Goal: Obtain resource: Obtain resource

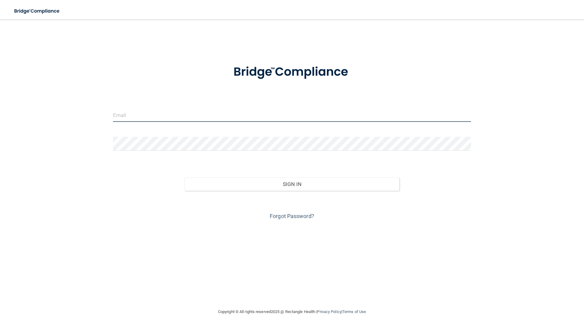
click at [136, 116] on input "email" at bounding box center [292, 115] width 358 height 14
type input "[EMAIL_ADDRESS][DOMAIN_NAME]"
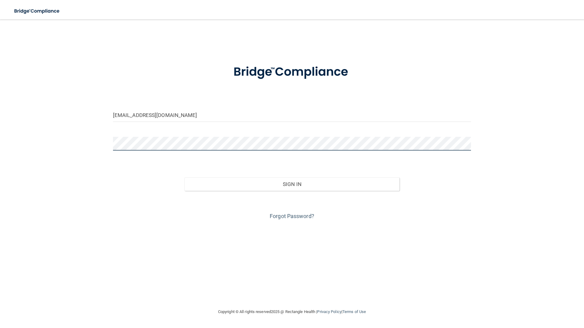
click at [184, 177] on button "Sign In" at bounding box center [291, 183] width 215 height 13
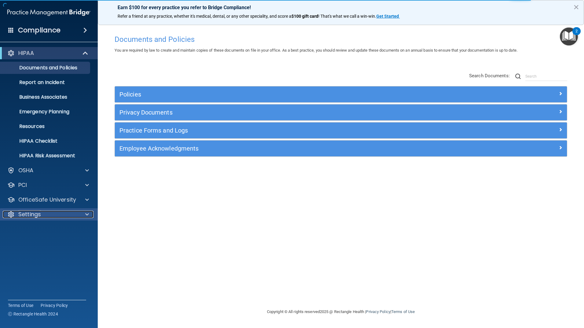
click at [38, 213] on p "Settings" at bounding box center [29, 214] width 23 height 7
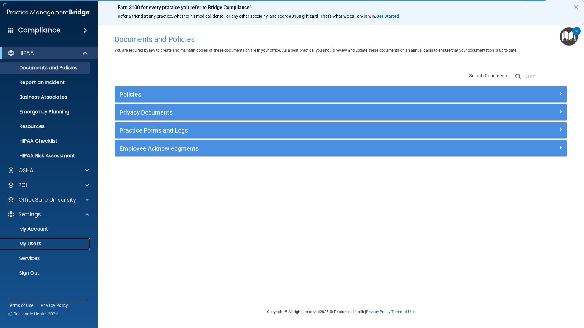
click at [40, 244] on p "My Users" at bounding box center [45, 244] width 83 height 6
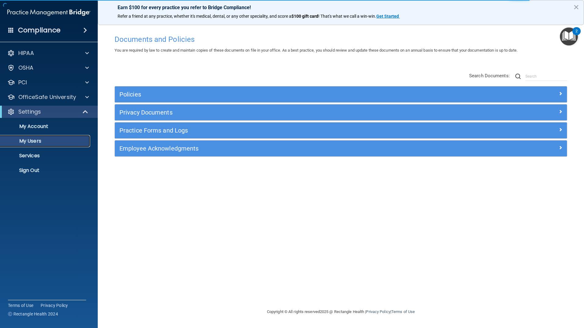
select select "20"
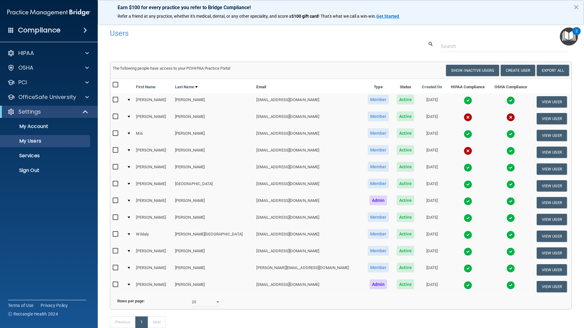
click at [463, 101] on img at bounding box center [467, 100] width 9 height 9
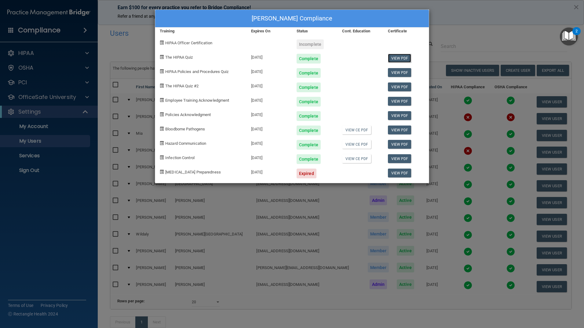
click at [391, 59] on link "View PDF" at bounding box center [400, 58] width 24 height 9
click at [403, 71] on link "View PDF" at bounding box center [400, 72] width 24 height 9
click at [401, 84] on link "View PDF" at bounding box center [400, 86] width 24 height 9
click at [399, 101] on link "View PDF" at bounding box center [400, 101] width 24 height 9
click at [404, 116] on link "View PDF" at bounding box center [400, 115] width 24 height 9
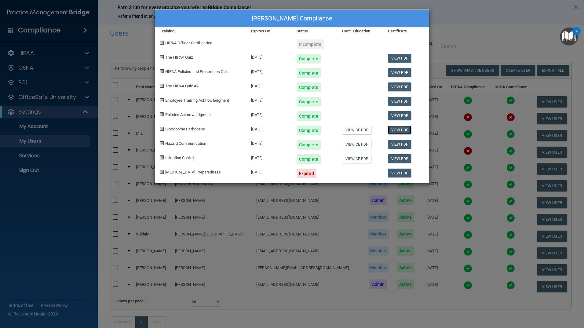
click at [401, 130] on link "View PDF" at bounding box center [400, 129] width 24 height 9
click at [394, 146] on link "View PDF" at bounding box center [400, 144] width 24 height 9
click at [401, 162] on link "View PDF" at bounding box center [400, 158] width 24 height 9
click at [450, 20] on div "[PERSON_NAME] Compliance Training Expires On Status Cont. Education Certificate…" at bounding box center [292, 164] width 584 height 328
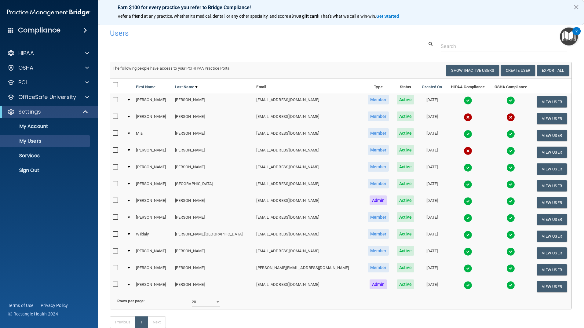
click at [463, 117] on img at bounding box center [467, 117] width 9 height 9
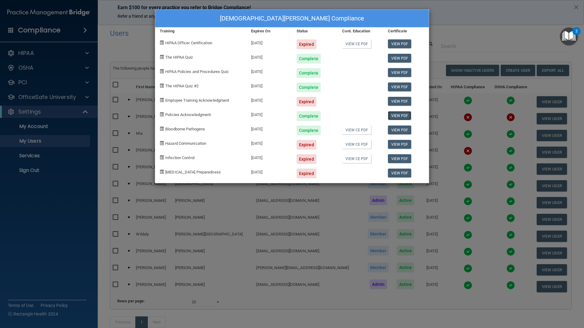
click at [405, 116] on link "View PDF" at bounding box center [400, 115] width 24 height 9
click at [404, 130] on link "View PDF" at bounding box center [400, 129] width 24 height 9
click at [486, 21] on div "[DEMOGRAPHIC_DATA][PERSON_NAME] Compliance Training Expires On Status Cont. Edu…" at bounding box center [292, 164] width 584 height 328
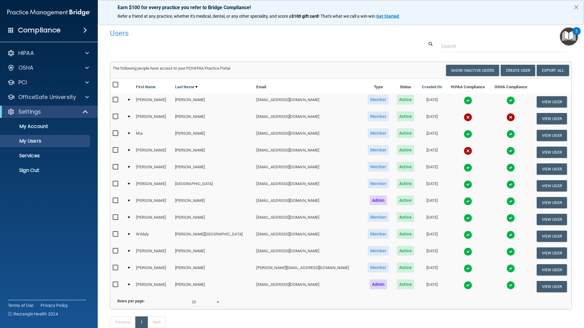
click at [463, 136] on img at bounding box center [467, 134] width 9 height 9
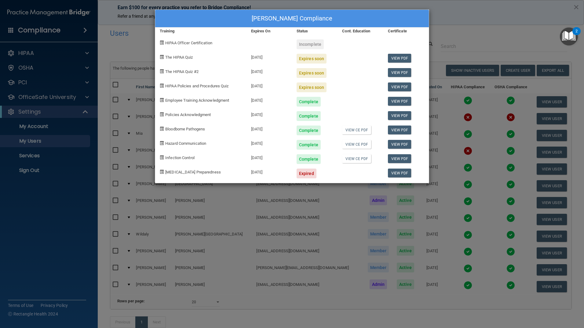
click at [503, 32] on div "[PERSON_NAME] Compliance Training Expires On Status Cont. Education Certificate…" at bounding box center [292, 164] width 584 height 328
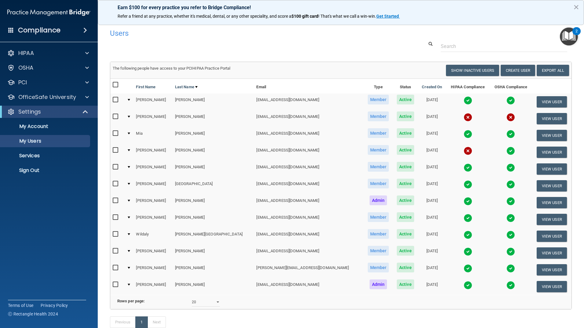
click at [463, 148] on img at bounding box center [467, 151] width 9 height 9
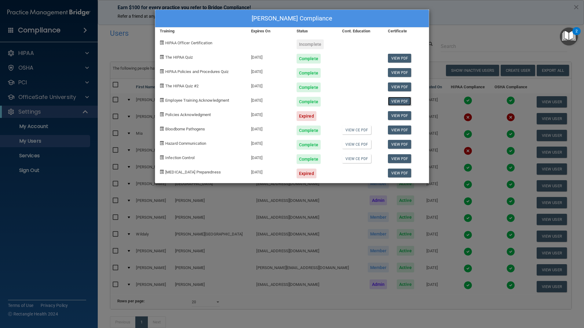
click at [401, 103] on link "View PDF" at bounding box center [400, 101] width 24 height 9
click at [397, 143] on link "View PDF" at bounding box center [400, 144] width 24 height 9
click at [508, 35] on div "[PERSON_NAME] Compliance Training Expires On Status Cont. Education Certificate…" at bounding box center [292, 164] width 584 height 328
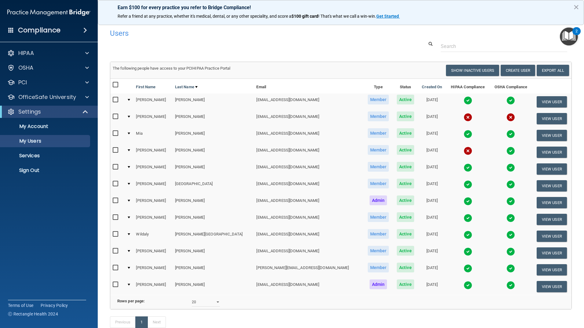
click at [463, 131] on img at bounding box center [467, 134] width 9 height 9
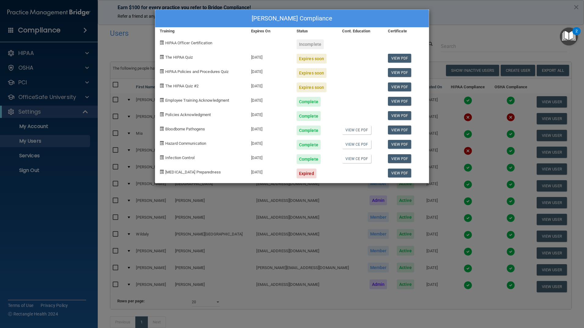
click at [492, 40] on div "[PERSON_NAME] Compliance Training Expires On Status Cont. Education Certificate…" at bounding box center [292, 164] width 584 height 328
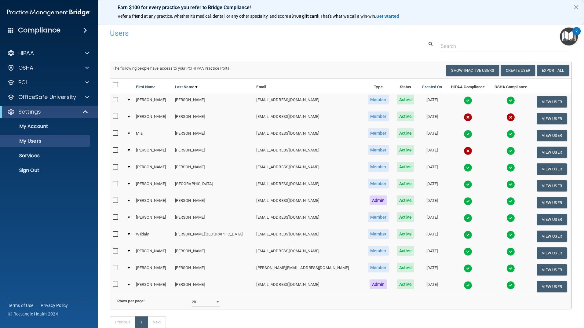
click at [463, 166] on img at bounding box center [467, 167] width 9 height 9
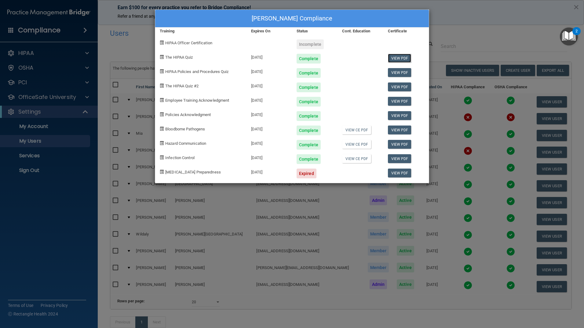
click at [395, 54] on link "View PDF" at bounding box center [400, 58] width 24 height 9
click at [397, 74] on link "View PDF" at bounding box center [400, 72] width 24 height 9
click at [400, 85] on link "View PDF" at bounding box center [400, 86] width 24 height 9
click at [403, 100] on link "View PDF" at bounding box center [400, 101] width 24 height 9
click at [393, 113] on link "View PDF" at bounding box center [400, 115] width 24 height 9
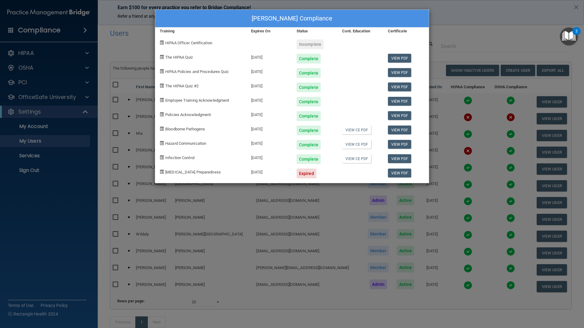
click at [398, 82] on div "View PDF" at bounding box center [405, 85] width 45 height 14
click at [398, 87] on link "View PDF" at bounding box center [400, 86] width 24 height 9
click at [399, 127] on link "View PDF" at bounding box center [400, 129] width 24 height 9
click at [395, 145] on link "View PDF" at bounding box center [400, 144] width 24 height 9
click at [407, 159] on link "View PDF" at bounding box center [400, 158] width 24 height 9
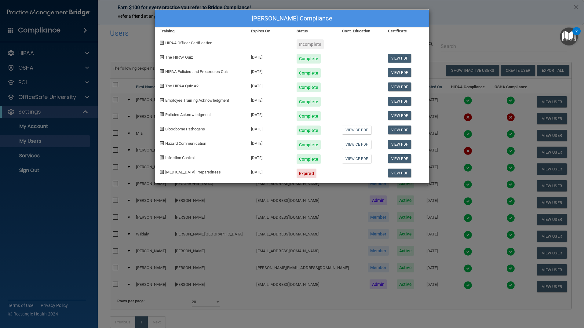
click at [480, 35] on div "[PERSON_NAME] Compliance Training Expires On Status Cont. Education Certificate…" at bounding box center [292, 164] width 584 height 328
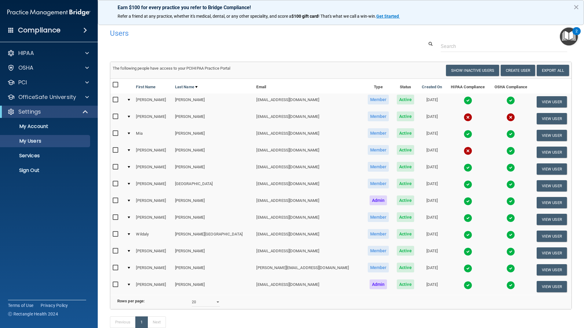
click at [463, 185] on img at bounding box center [467, 184] width 9 height 9
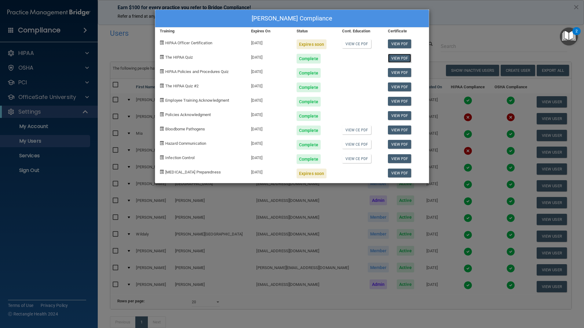
click at [393, 58] on link "View PDF" at bounding box center [400, 58] width 24 height 9
click at [400, 70] on link "View PDF" at bounding box center [400, 72] width 24 height 9
click at [399, 87] on link "View PDF" at bounding box center [400, 86] width 24 height 9
click at [406, 102] on link "View PDF" at bounding box center [400, 101] width 24 height 9
click at [399, 116] on link "View PDF" at bounding box center [400, 115] width 24 height 9
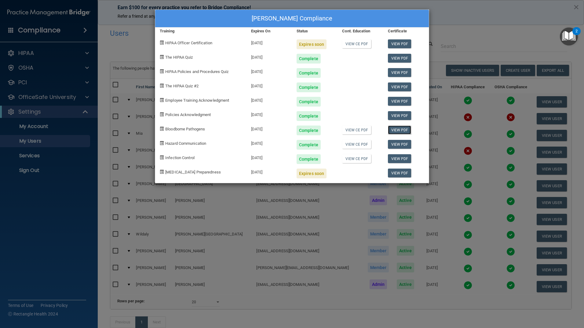
click at [400, 129] on link "View PDF" at bounding box center [400, 129] width 24 height 9
click at [399, 143] on link "View PDF" at bounding box center [400, 144] width 24 height 9
click at [398, 158] on link "View PDF" at bounding box center [400, 158] width 24 height 9
click at [506, 23] on div "[PERSON_NAME] Compliance Training Expires On Status Cont. Education Certificate…" at bounding box center [292, 164] width 584 height 328
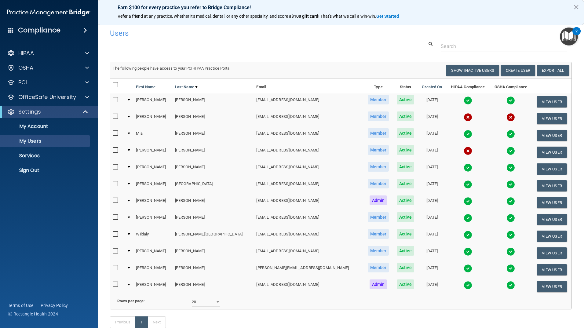
click at [463, 199] on img at bounding box center [467, 201] width 9 height 9
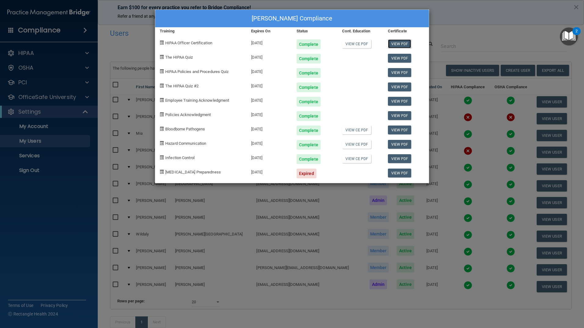
click at [399, 42] on link "View PDF" at bounding box center [400, 43] width 24 height 9
click at [394, 58] on link "View PDF" at bounding box center [400, 58] width 24 height 9
click at [393, 71] on link "View PDF" at bounding box center [400, 72] width 24 height 9
click at [401, 84] on link "View PDF" at bounding box center [400, 86] width 24 height 9
click at [397, 100] on link "View PDF" at bounding box center [400, 101] width 24 height 9
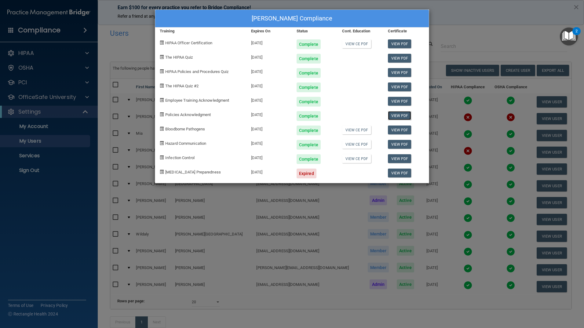
click at [395, 118] on link "View PDF" at bounding box center [400, 115] width 24 height 9
click at [401, 126] on link "View PDF" at bounding box center [400, 129] width 24 height 9
click at [397, 142] on link "View PDF" at bounding box center [400, 144] width 24 height 9
click at [404, 158] on link "View PDF" at bounding box center [400, 158] width 24 height 9
drag, startPoint x: 495, startPoint y: 21, endPoint x: 483, endPoint y: 9, distance: 16.4
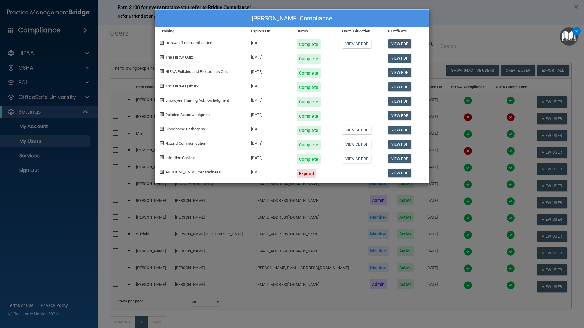
click at [495, 20] on div "[PERSON_NAME] Compliance Training Expires On Status Cont. Education Certificate…" at bounding box center [292, 164] width 584 height 328
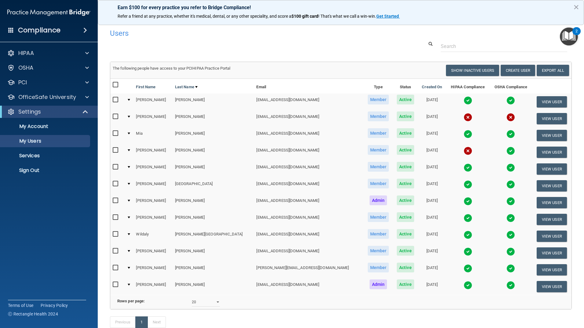
click at [463, 150] on img at bounding box center [467, 151] width 9 height 9
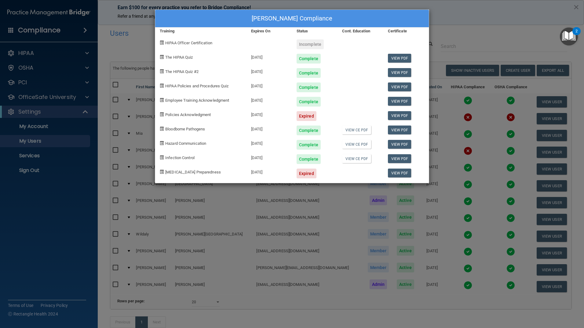
click at [494, 39] on div "[PERSON_NAME] Compliance Training Expires On Status Cont. Education Certificate…" at bounding box center [292, 164] width 584 height 328
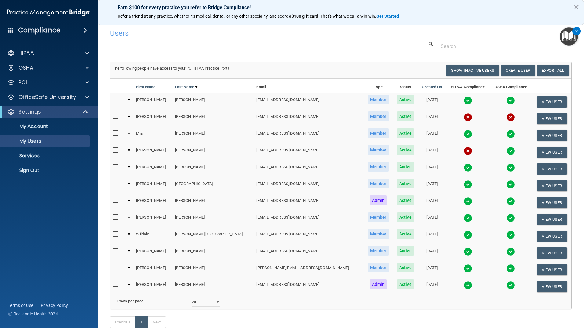
scroll to position [31, 0]
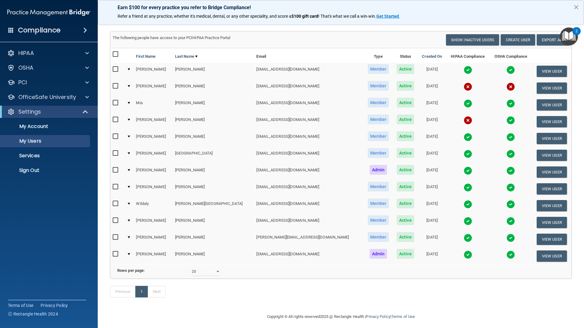
click at [463, 200] on img at bounding box center [467, 204] width 9 height 9
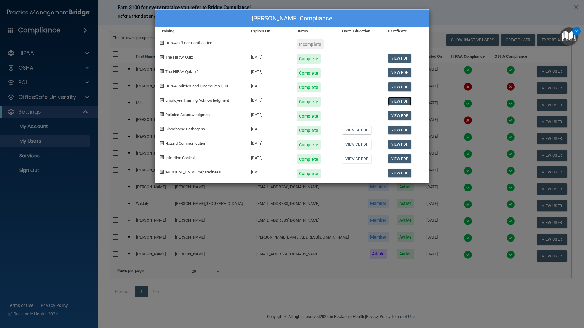
click at [400, 101] on link "View PDF" at bounding box center [400, 101] width 24 height 9
click at [393, 112] on link "View PDF" at bounding box center [400, 115] width 24 height 9
drag, startPoint x: 480, startPoint y: 161, endPoint x: 483, endPoint y: 166, distance: 6.4
click at [481, 163] on div "Wildaly [PERSON_NAME] Compliance Training Expires On Status Cont. Education Cer…" at bounding box center [292, 164] width 584 height 328
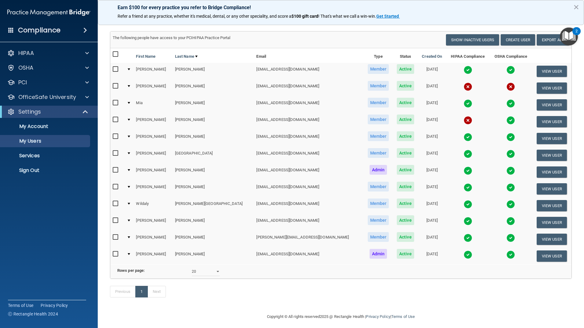
click at [463, 221] on img at bounding box center [467, 221] width 9 height 9
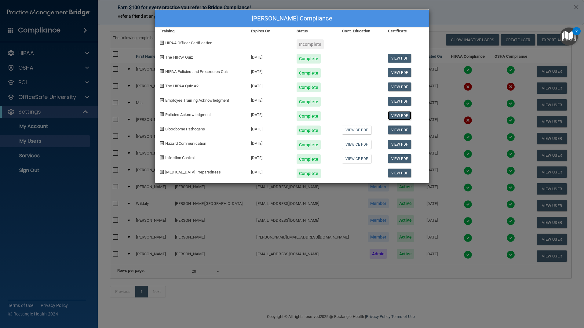
click at [392, 116] on link "View PDF" at bounding box center [400, 115] width 24 height 9
click at [398, 101] on link "View PDF" at bounding box center [400, 101] width 24 height 9
click at [407, 115] on link "View PDF" at bounding box center [400, 115] width 24 height 9
click at [399, 100] on link "View PDF" at bounding box center [400, 101] width 24 height 9
click at [464, 14] on div "[PERSON_NAME] Compliance Training Expires On Status Cont. Education Certificate…" at bounding box center [292, 164] width 584 height 328
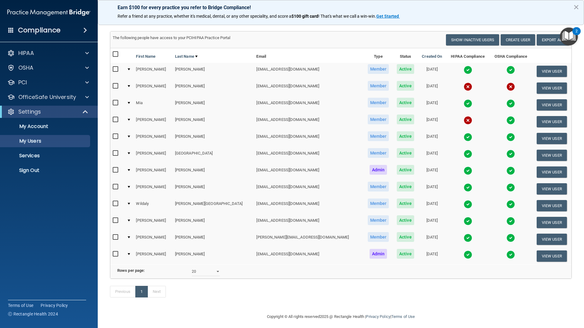
click at [447, 237] on td at bounding box center [467, 239] width 43 height 17
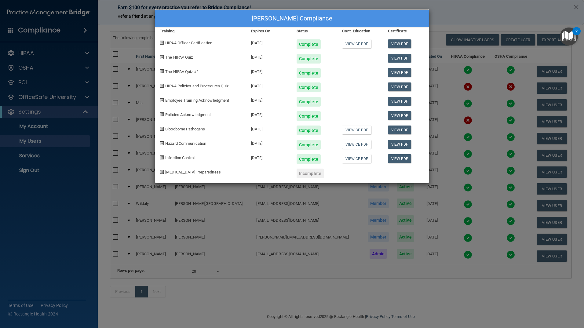
click at [442, 6] on div "[PERSON_NAME] Compliance Training Expires On Status Cont. Education Certificate…" at bounding box center [292, 164] width 584 height 328
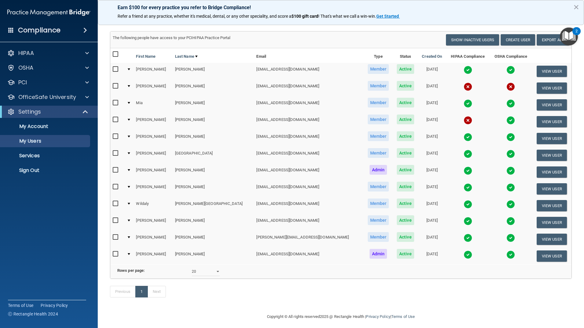
click at [463, 255] on img at bounding box center [467, 254] width 9 height 9
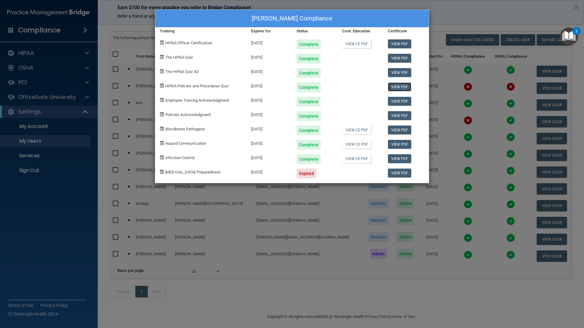
click at [399, 86] on link "View PDF" at bounding box center [400, 86] width 24 height 9
click at [400, 100] on link "View PDF" at bounding box center [400, 101] width 24 height 9
click at [400, 116] on link "View PDF" at bounding box center [400, 115] width 24 height 9
click at [397, 127] on link "View PDF" at bounding box center [400, 129] width 24 height 9
click at [394, 143] on link "View PDF" at bounding box center [400, 144] width 24 height 9
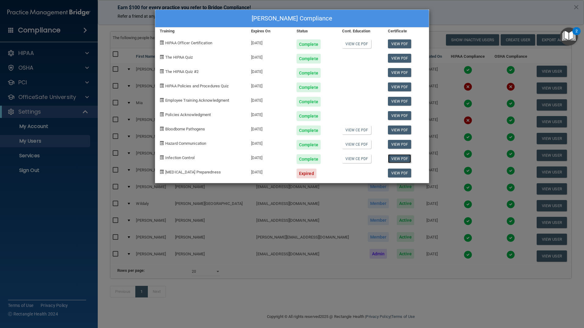
click at [396, 159] on link "View PDF" at bounding box center [400, 158] width 24 height 9
click at [475, 9] on div "[PERSON_NAME] Compliance Training Expires On Status Cont. Education Certificate…" at bounding box center [292, 164] width 584 height 328
